Goal: Transaction & Acquisition: Purchase product/service

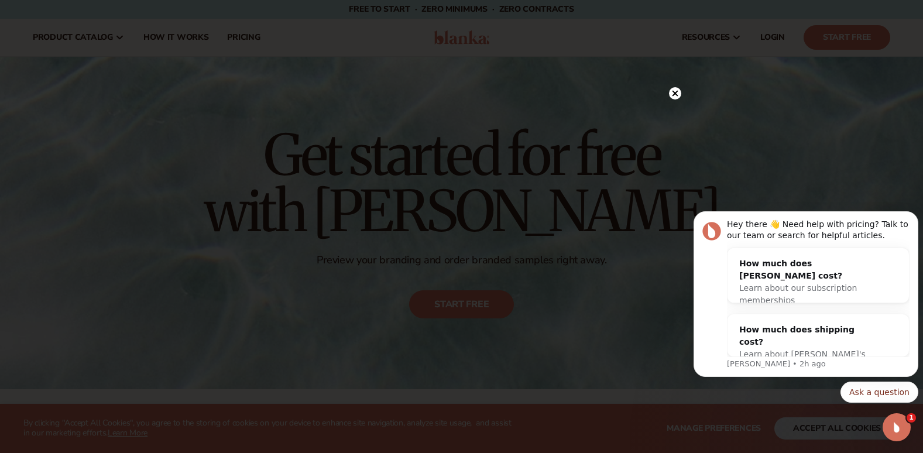
click at [672, 91] on circle at bounding box center [675, 93] width 12 height 12
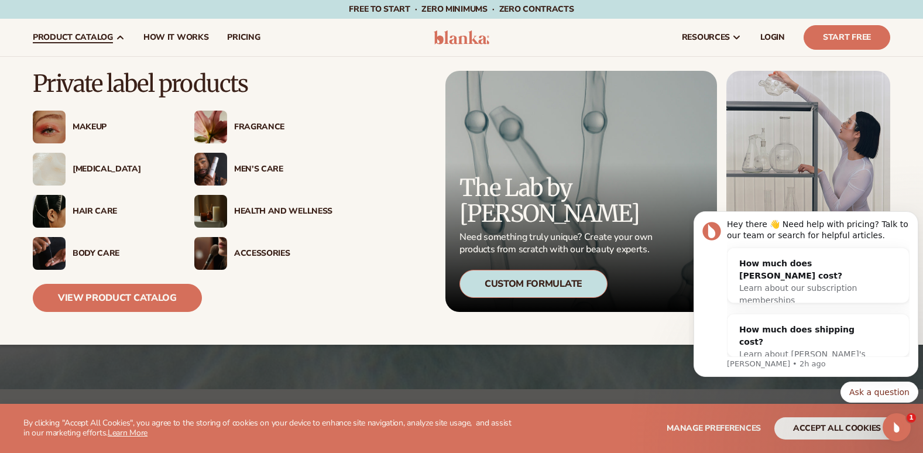
click at [101, 33] on span "product catalog" at bounding box center [73, 37] width 80 height 9
click at [97, 126] on div "Makeup" at bounding box center [122, 127] width 98 height 10
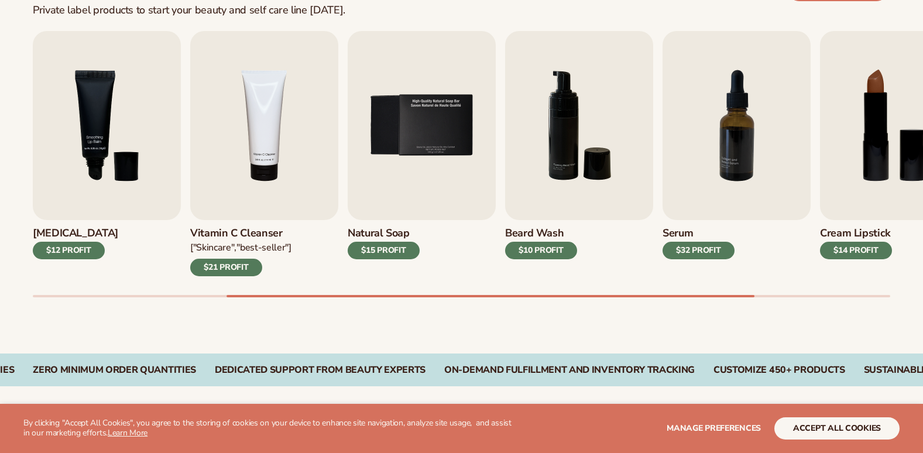
scroll to position [390, 0]
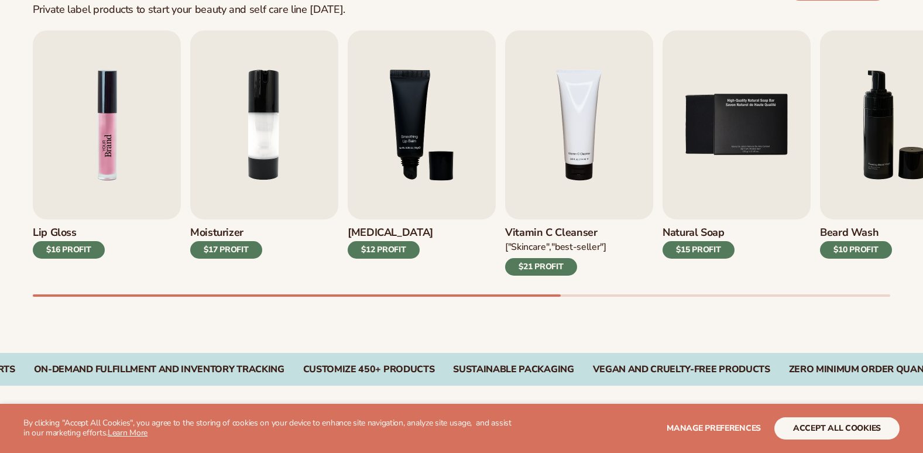
click at [102, 138] on img "1 / 9" at bounding box center [107, 124] width 148 height 189
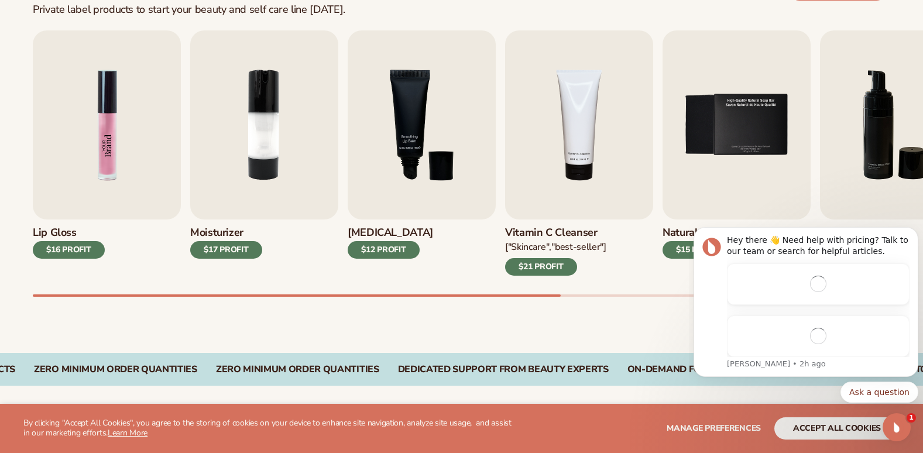
scroll to position [0, 0]
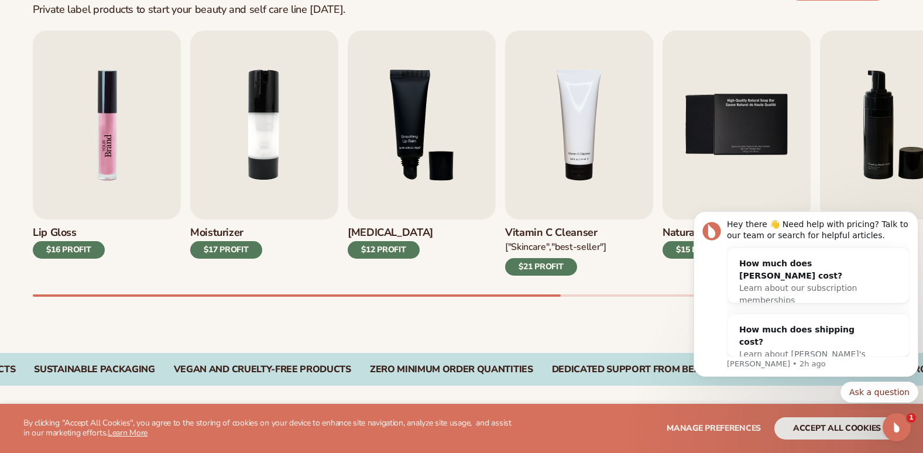
click at [98, 137] on img "1 / 9" at bounding box center [107, 124] width 148 height 189
click at [70, 247] on div "$16 PROFIT" at bounding box center [69, 250] width 72 height 18
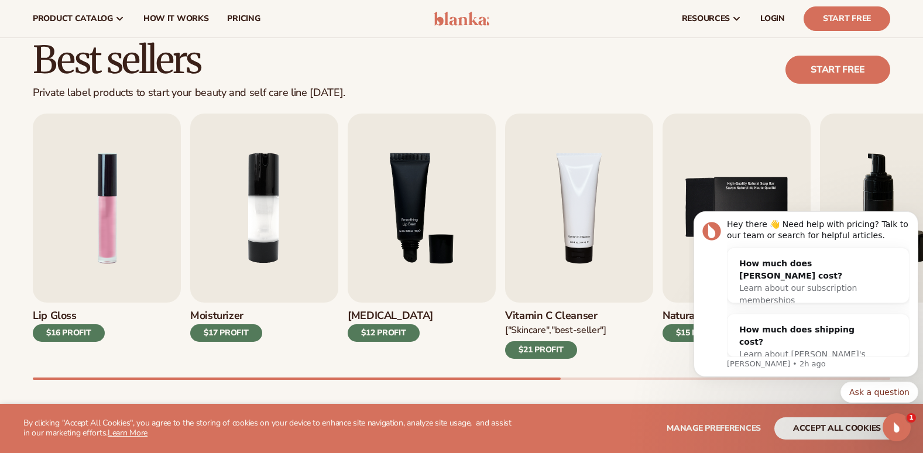
scroll to position [293, 0]
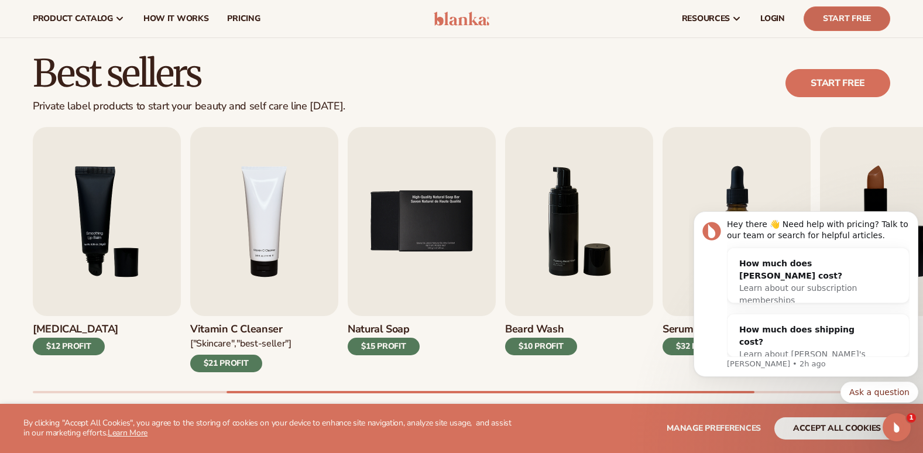
click at [858, 18] on link "Start Free" at bounding box center [847, 18] width 87 height 25
